Goal: Transaction & Acquisition: Purchase product/service

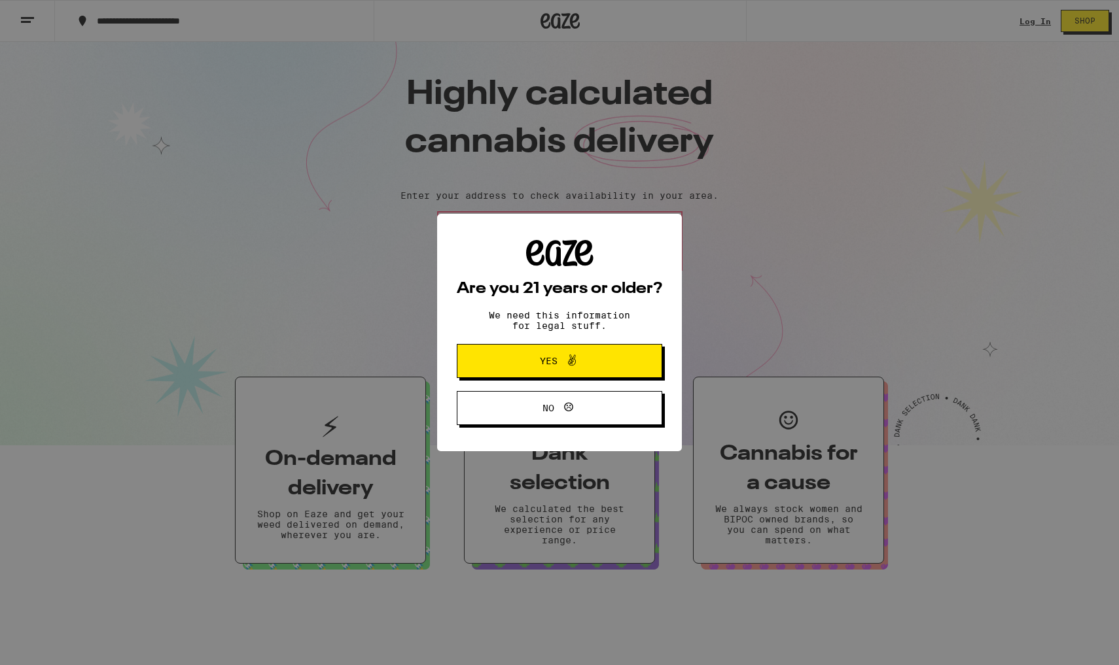
click at [519, 362] on span "Yes" at bounding box center [559, 361] width 99 height 17
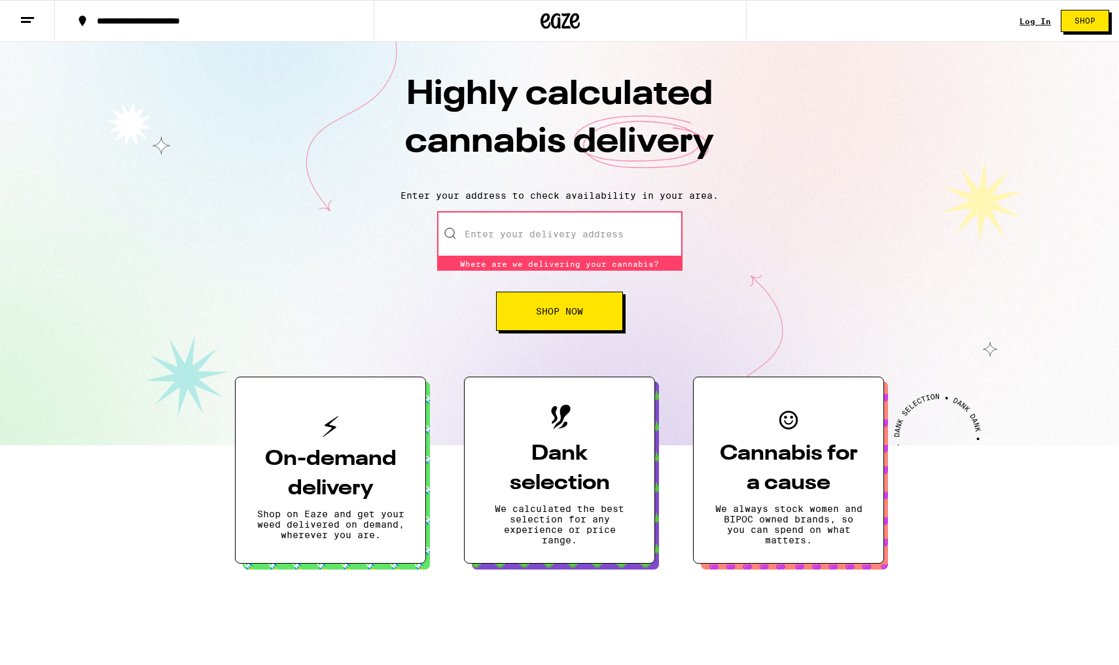
click at [519, 254] on input "Enter your delivery address" at bounding box center [559, 234] width 245 height 46
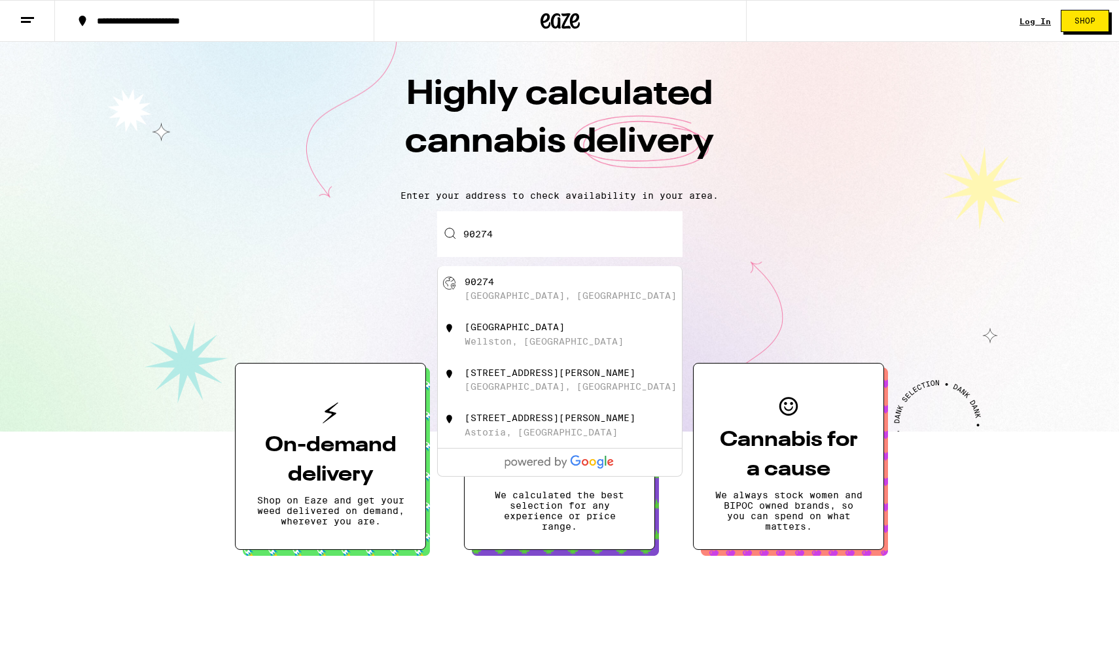
click at [539, 293] on div "[GEOGRAPHIC_DATA], [GEOGRAPHIC_DATA]" at bounding box center [571, 295] width 212 height 10
type input "[GEOGRAPHIC_DATA]"
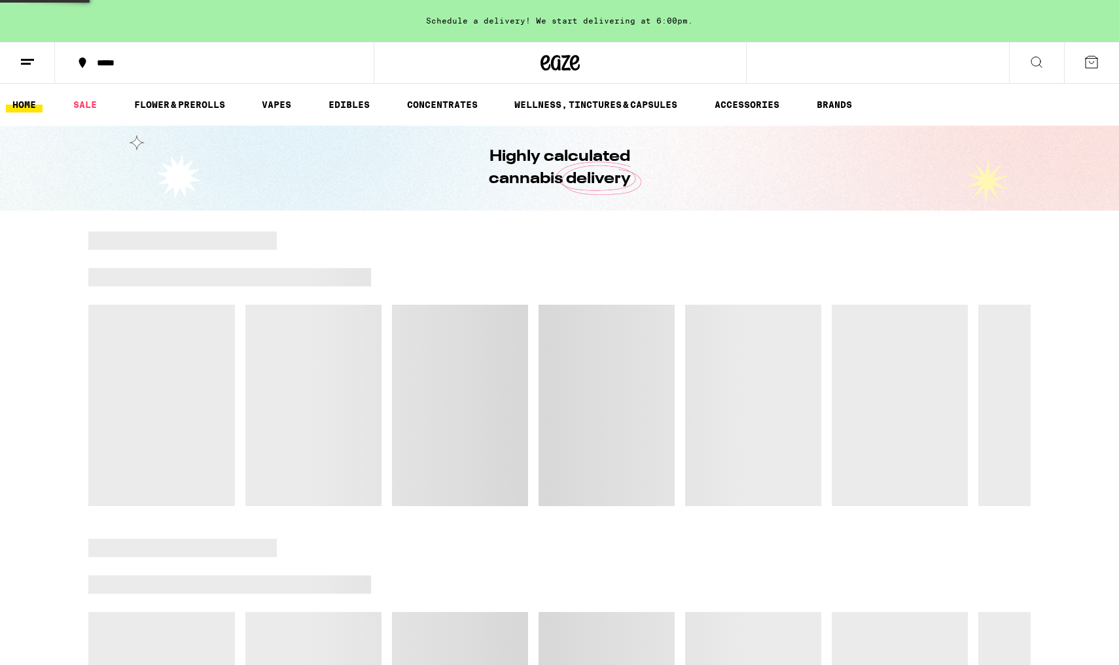
click at [539, 305] on div at bounding box center [559, 369] width 942 height 275
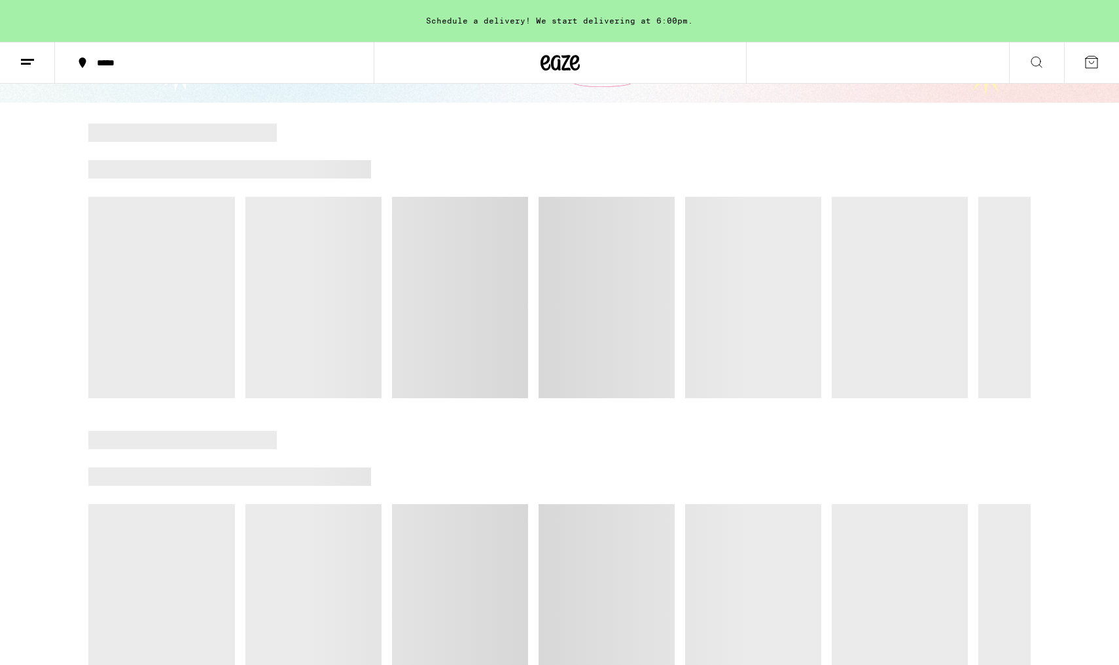
scroll to position [106, 0]
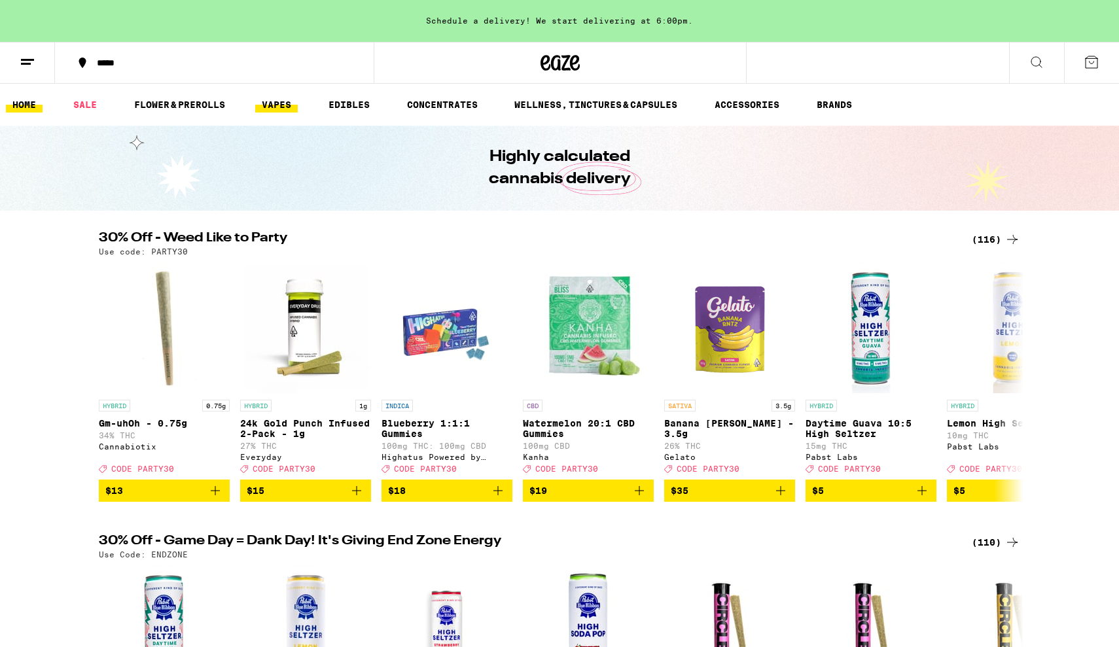
click at [281, 106] on link "VAPES" at bounding box center [276, 105] width 43 height 16
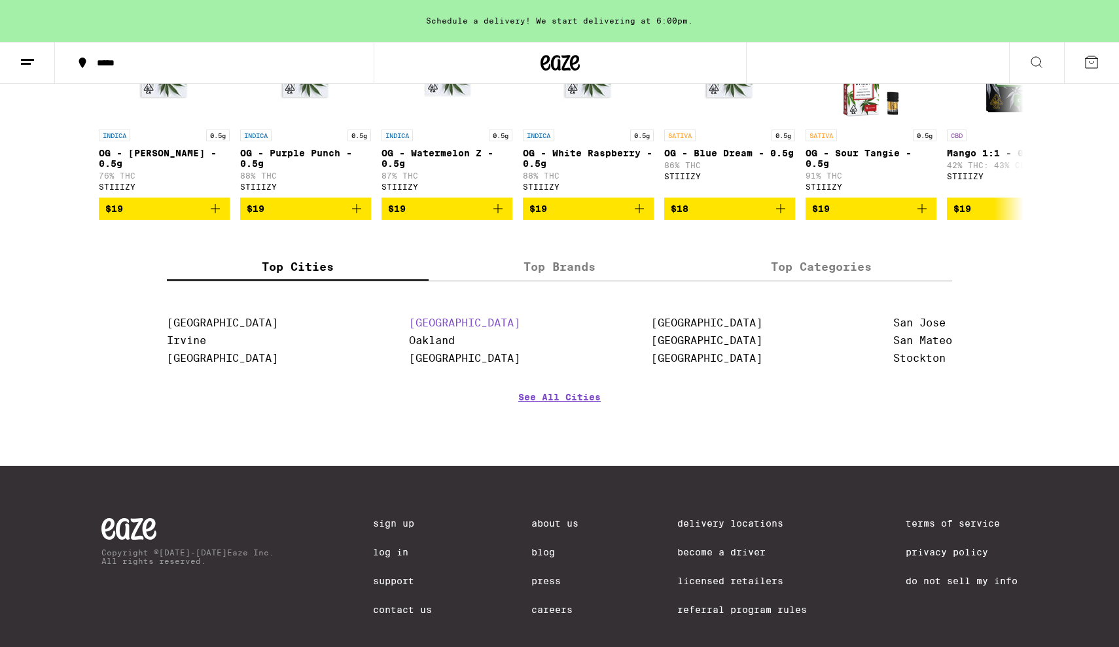
scroll to position [1421, 0]
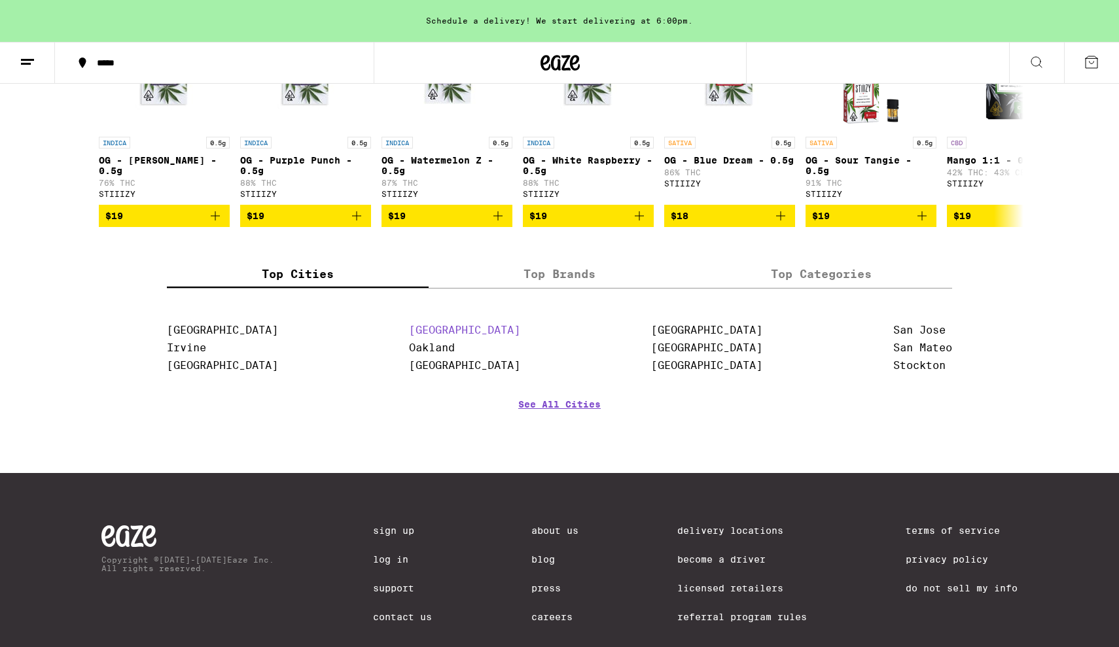
click at [453, 336] on link "[GEOGRAPHIC_DATA]" at bounding box center [464, 330] width 111 height 12
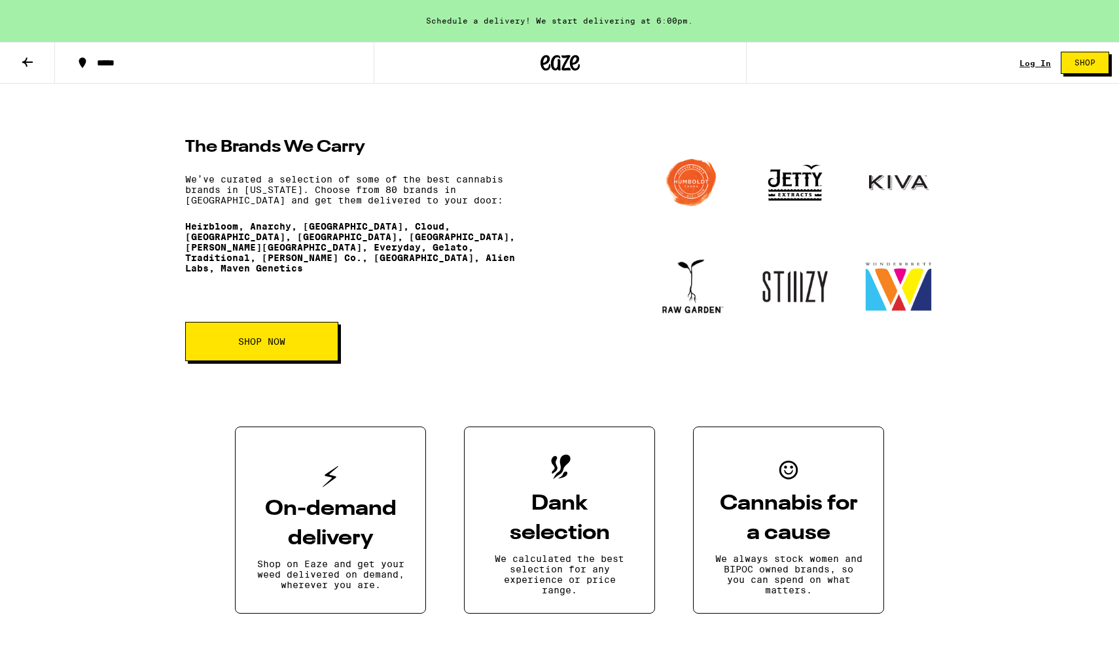
scroll to position [1782, 0]
